Goal: Communication & Community: Answer question/provide support

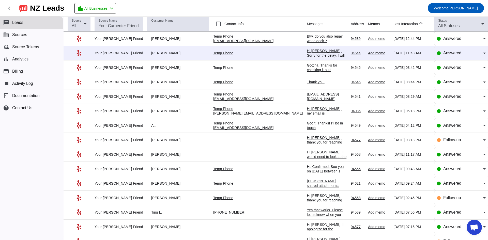
click at [307, 38] on div "Btw, do you also repair wood deck ?" at bounding box center [327, 38] width 40 height 9
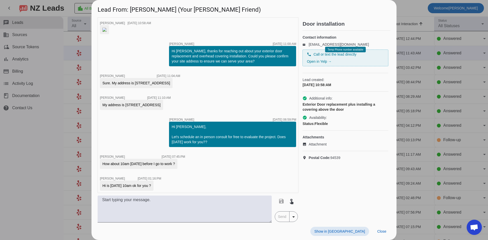
scroll to position [224, 0]
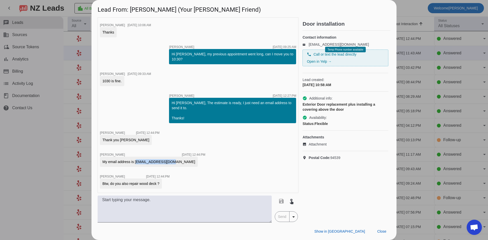
drag, startPoint x: 134, startPoint y: 161, endPoint x: 166, endPoint y: 167, distance: 32.0
click at [166, 167] on div "timer close [PERSON_NAME] [DATE] 10:58:AM timer close [PERSON_NAME] [DATE] 11:0…" at bounding box center [198, 105] width 201 height 176
copy div "[EMAIL_ADDRESS][DOMAIN_NAME]"
click at [161, 200] on textarea at bounding box center [185, 209] width 174 height 27
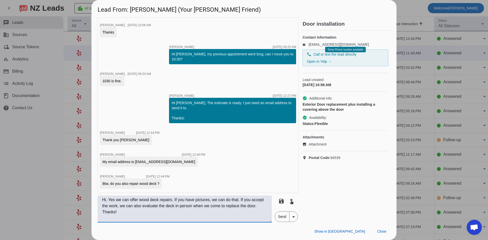
type textarea "Hi, Yes we can offer wood deck repairs. If you have pictures, we can do that. I…"
click at [283, 221] on span "Send" at bounding box center [282, 217] width 14 height 10
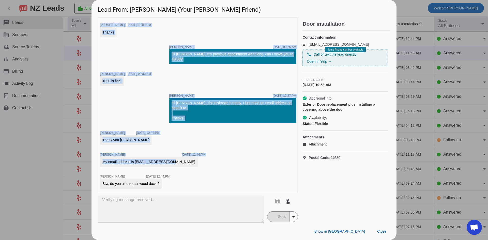
drag, startPoint x: 135, startPoint y: 162, endPoint x: 166, endPoint y: 163, distance: 30.5
click at [166, 163] on div "My email address is [EMAIL_ADDRESS][DOMAIN_NAME]" at bounding box center [148, 161] width 93 height 5
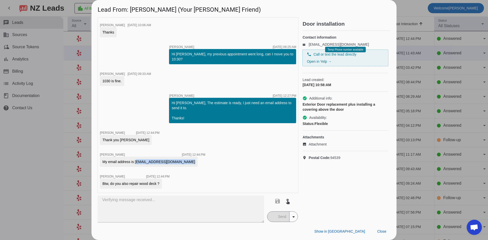
drag, startPoint x: 166, startPoint y: 163, endPoint x: 137, endPoint y: 162, distance: 28.7
click at [137, 162] on div "My email address is [EMAIL_ADDRESS][DOMAIN_NAME]" at bounding box center [148, 161] width 93 height 5
